Goal: Contribute content

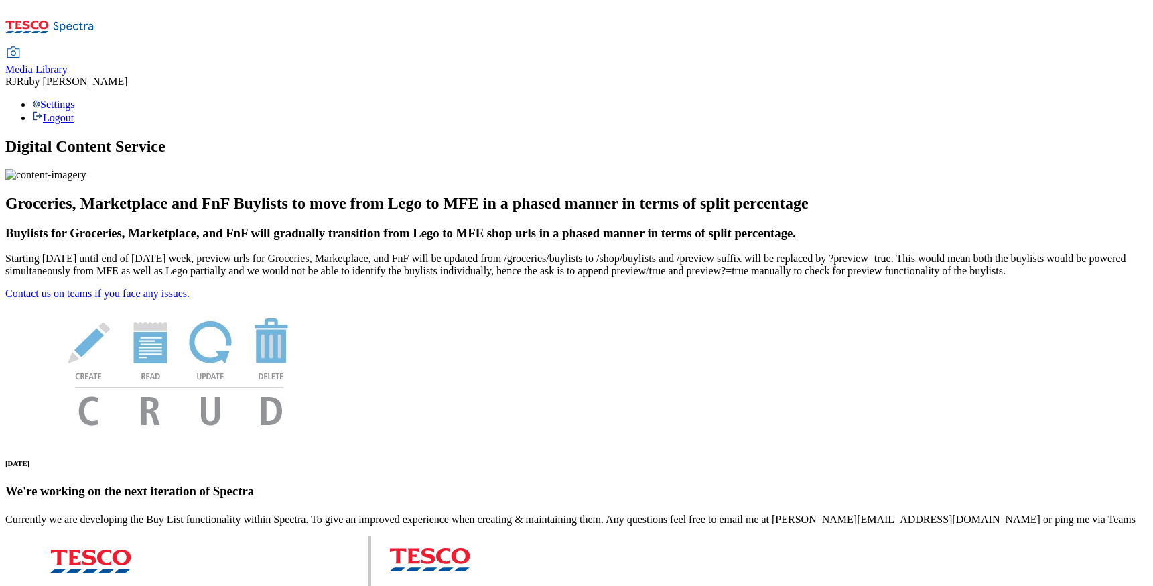
click at [68, 64] on span "Media Library" at bounding box center [36, 69] width 62 height 11
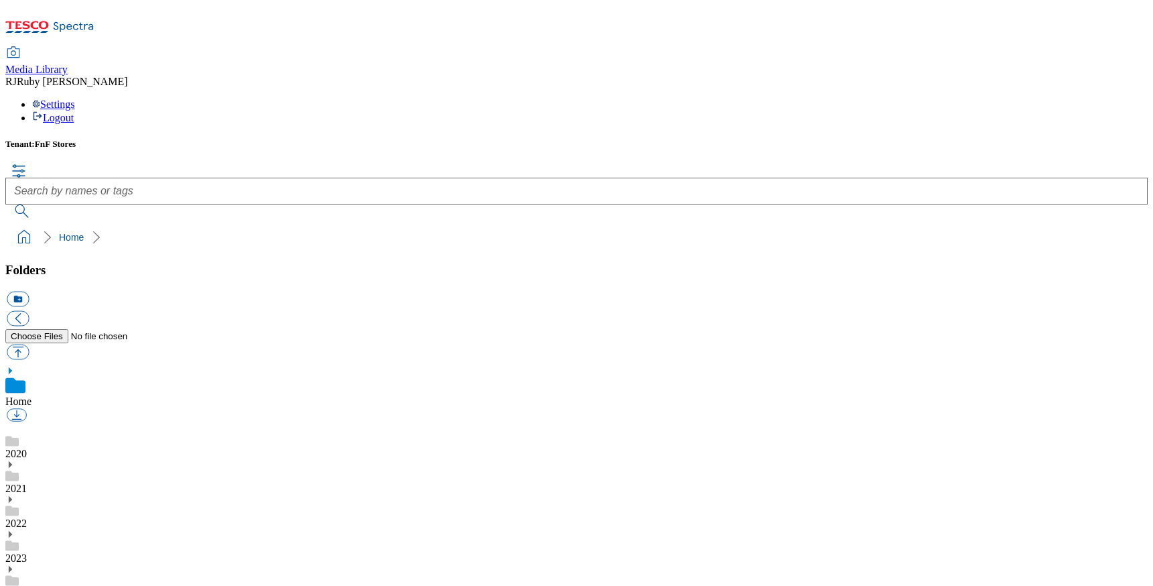
click at [15, 584] on icon at bounding box center [9, 588] width 9 height 9
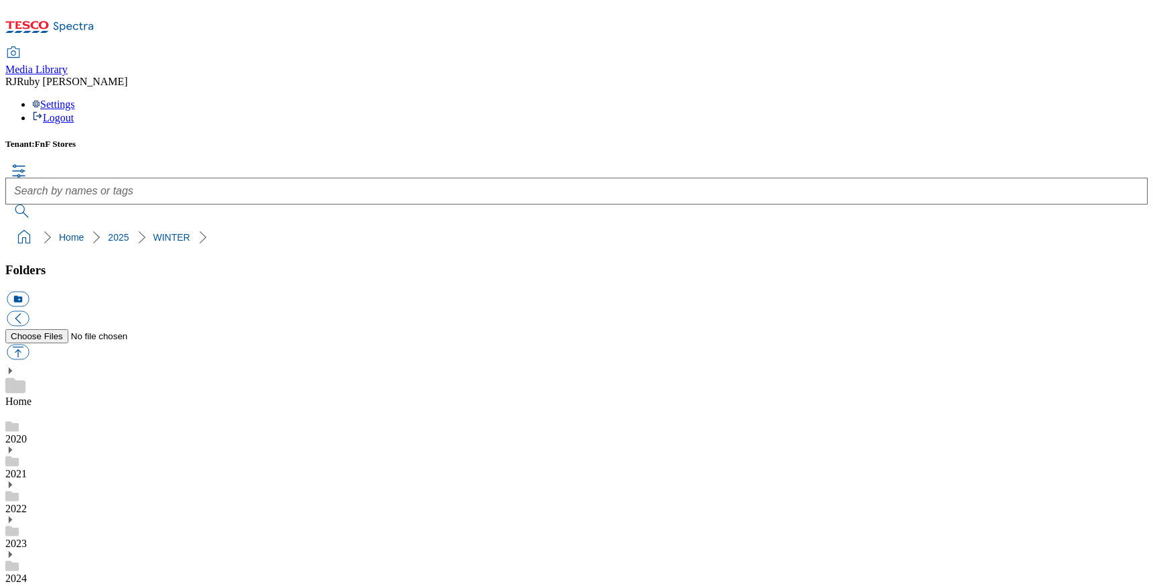
scroll to position [951, 0]
click at [29, 344] on button "button" at bounding box center [18, 351] width 22 height 15
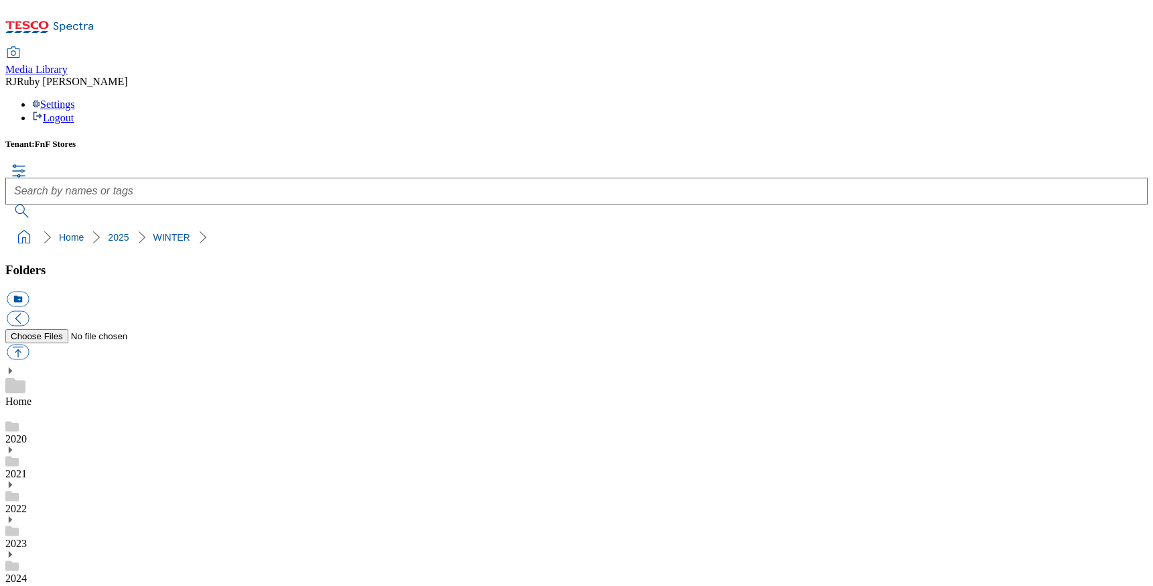
type input "C:\fakepath\906-9647 H O.jpg"
click at [27, 431] on button "button" at bounding box center [17, 424] width 20 height 13
click at [29, 344] on button "button" at bounding box center [18, 351] width 22 height 15
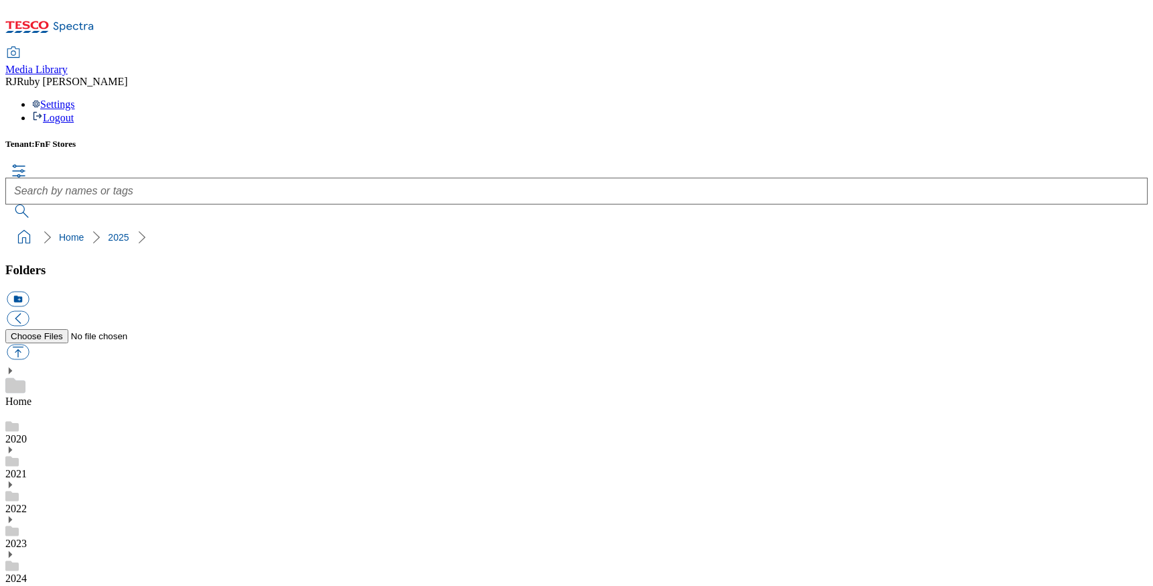
scroll to position [2, 0]
click at [15, 584] on icon at bounding box center [9, 588] width 9 height 9
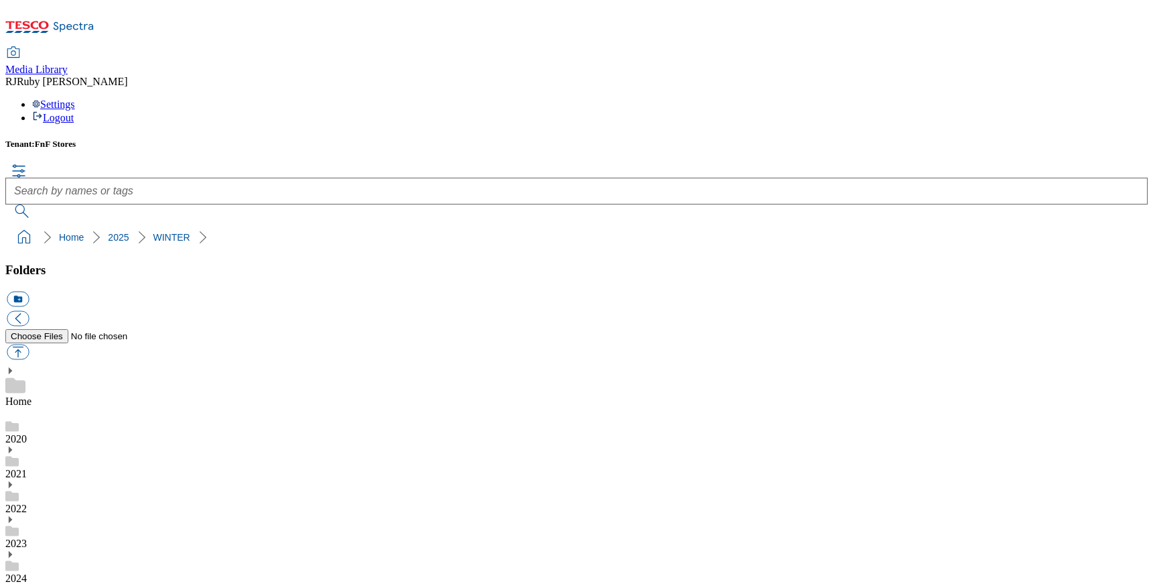
scroll to position [157, 0]
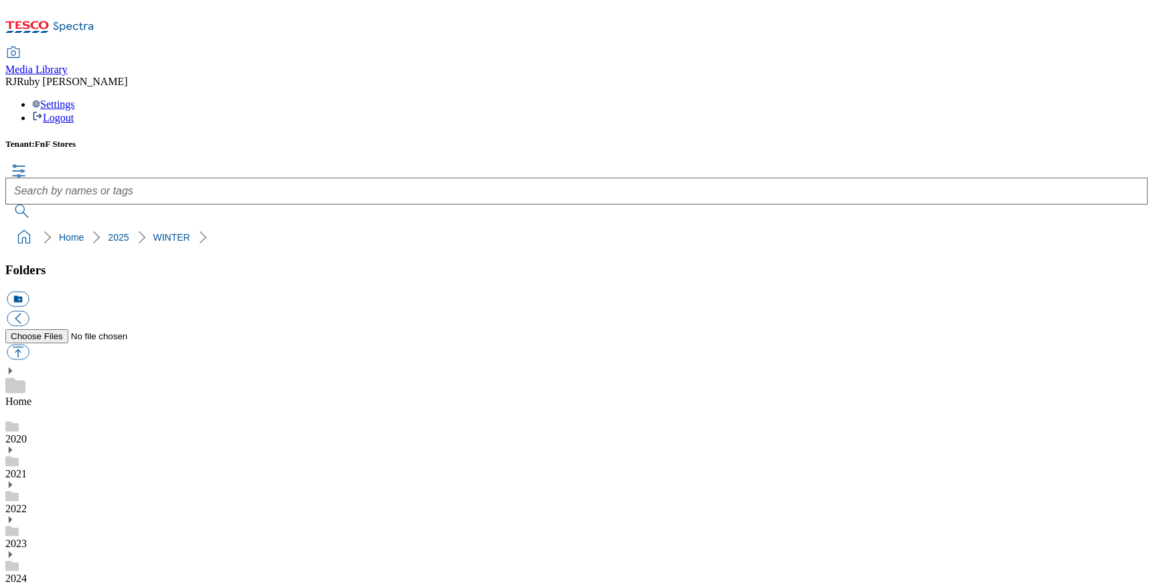
click at [29, 344] on button "button" at bounding box center [18, 351] width 22 height 15
